Goal: Task Accomplishment & Management: Manage account settings

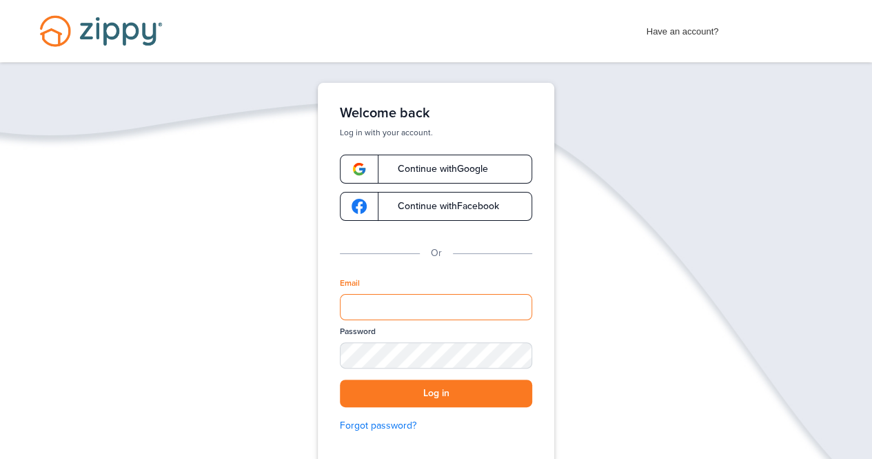
click at [354, 310] on input "Email" at bounding box center [436, 307] width 192 height 26
type input "**********"
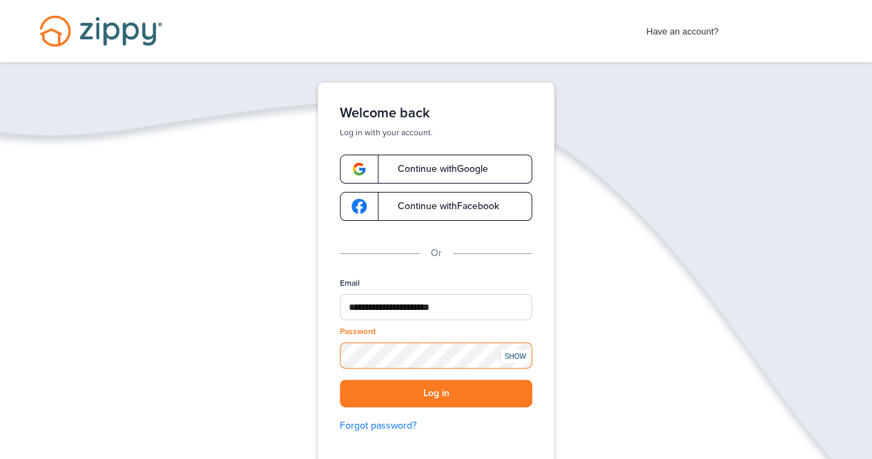
click at [340, 379] on button "Log in" at bounding box center [436, 393] width 192 height 28
